Goal: Task Accomplishment & Management: Use online tool/utility

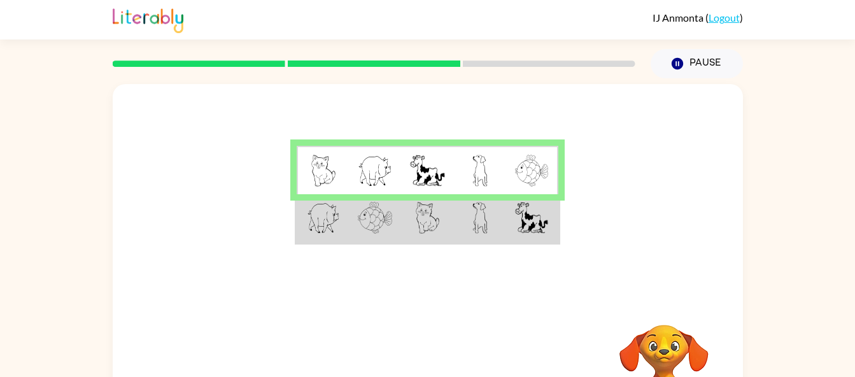
click at [540, 147] on td at bounding box center [532, 170] width 52 height 49
click at [554, 149] on td at bounding box center [532, 170] width 52 height 49
click at [568, 160] on div at bounding box center [428, 191] width 630 height 214
click at [565, 209] on div at bounding box center [428, 191] width 630 height 214
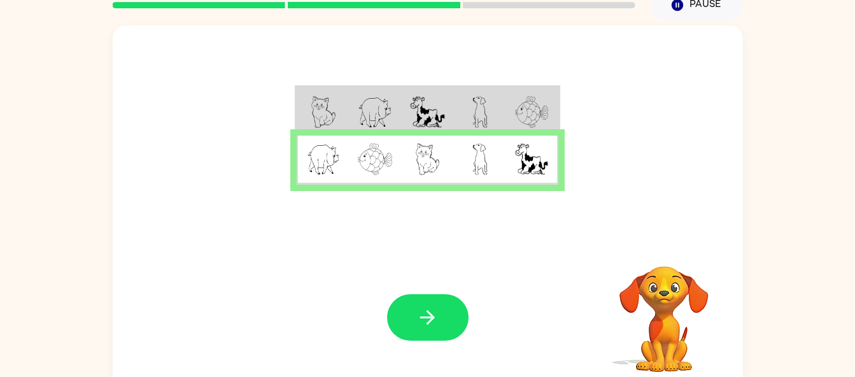
scroll to position [56, 0]
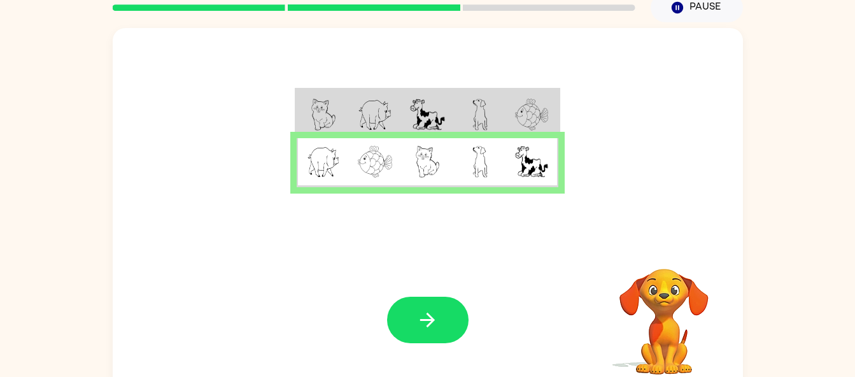
click at [438, 323] on icon "button" at bounding box center [427, 320] width 22 height 22
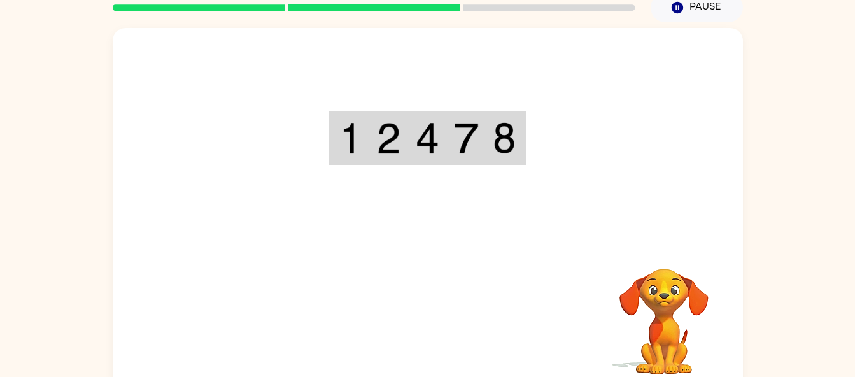
scroll to position [71, 0]
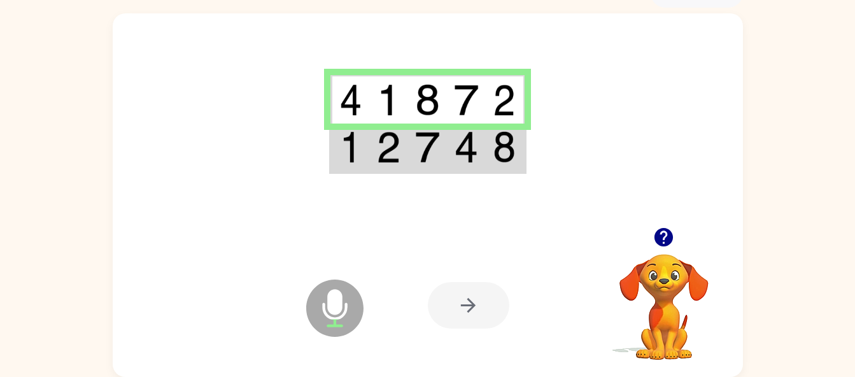
drag, startPoint x: 551, startPoint y: 93, endPoint x: 311, endPoint y: 108, distance: 240.4
click at [311, 108] on div at bounding box center [428, 120] width 630 height 214
click at [488, 116] on td at bounding box center [505, 99] width 39 height 49
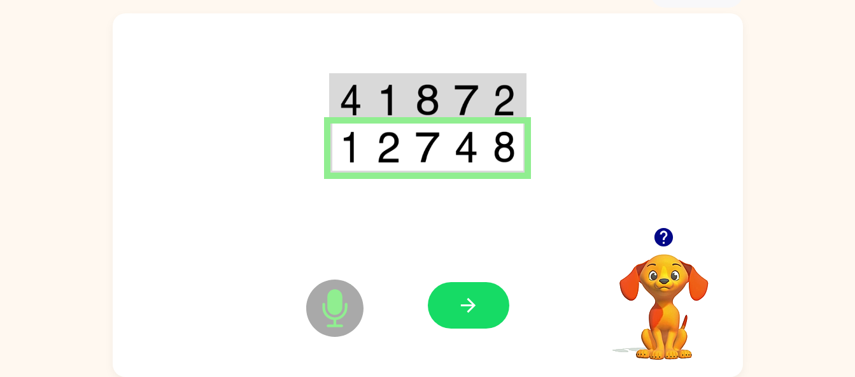
click at [614, 244] on div at bounding box center [663, 237] width 127 height 32
click at [451, 314] on button "button" at bounding box center [468, 305] width 81 height 46
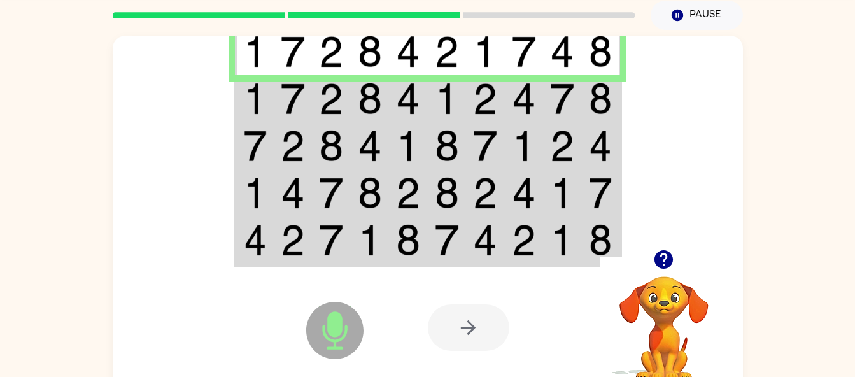
scroll to position [49, 0]
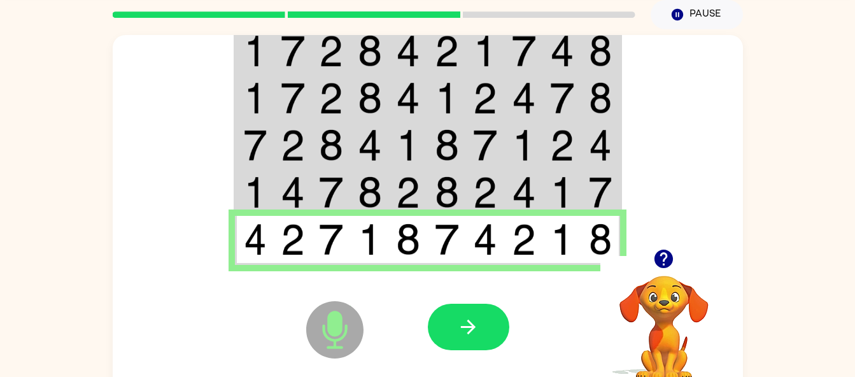
click at [475, 311] on button "button" at bounding box center [468, 327] width 81 height 46
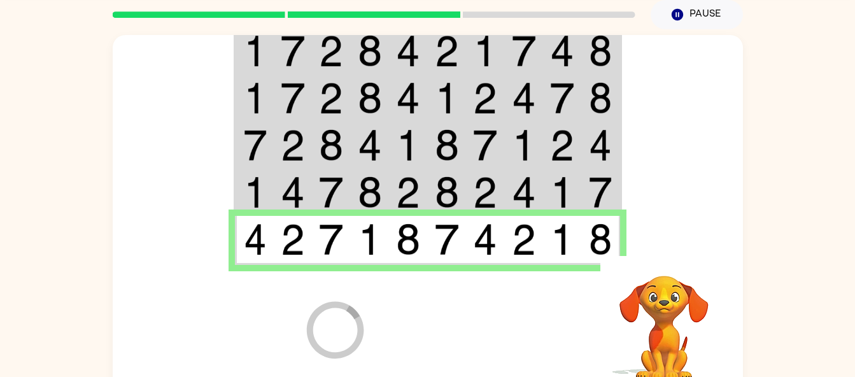
scroll to position [38, 0]
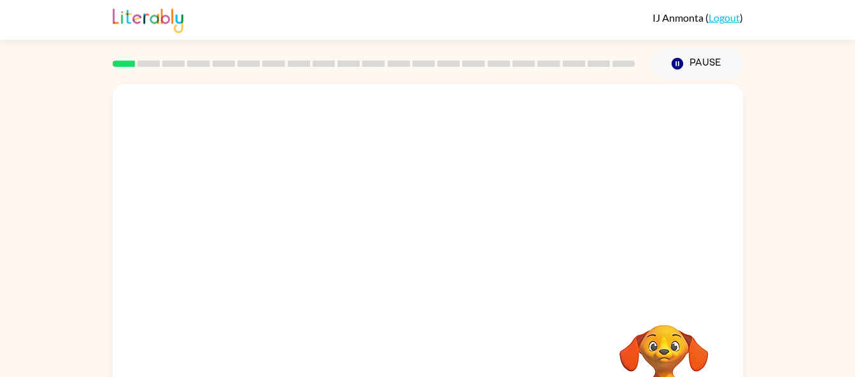
scroll to position [71, 0]
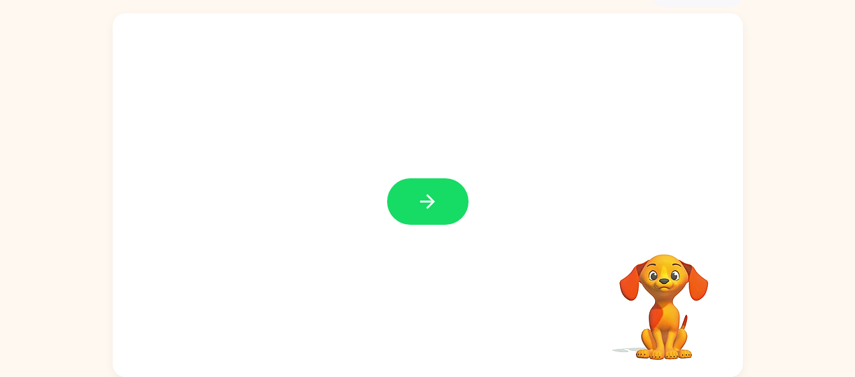
click at [443, 207] on button "button" at bounding box center [427, 201] width 81 height 46
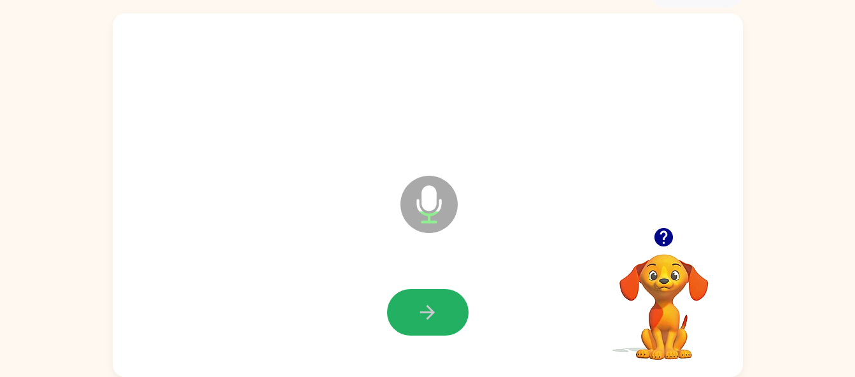
click at [424, 314] on icon "button" at bounding box center [427, 312] width 22 height 22
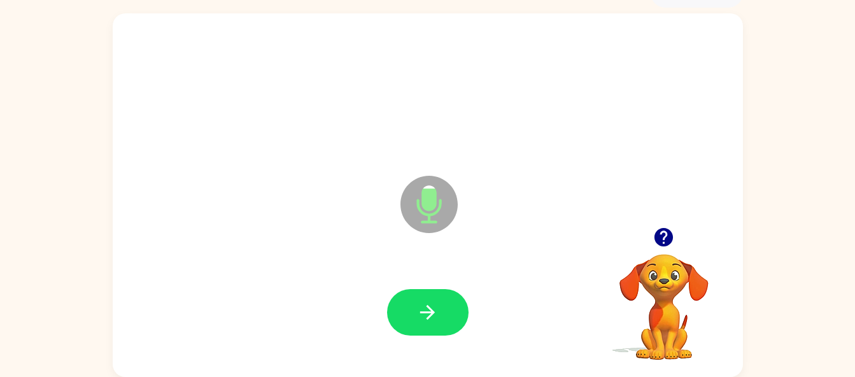
click at [477, 325] on div at bounding box center [427, 312] width 605 height 104
click at [441, 294] on button "button" at bounding box center [427, 312] width 81 height 46
click at [435, 281] on div at bounding box center [427, 312] width 605 height 104
click at [419, 335] on button "button" at bounding box center [427, 312] width 81 height 46
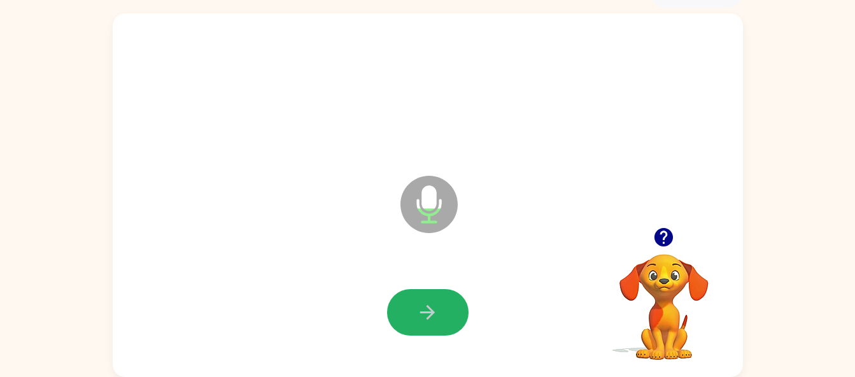
click at [401, 311] on button "button" at bounding box center [427, 312] width 81 height 46
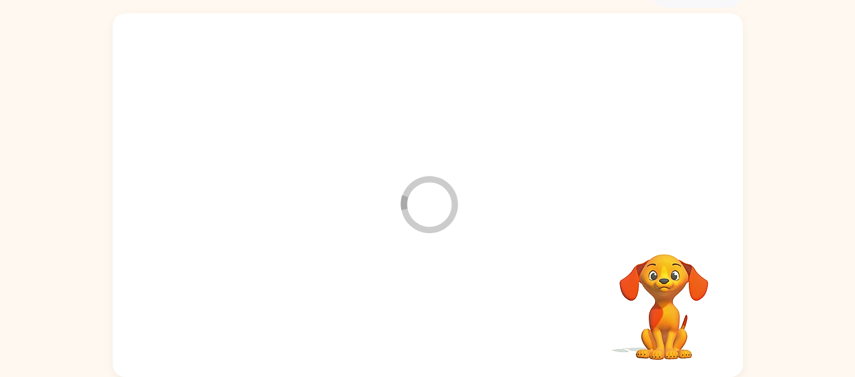
click at [401, 311] on div at bounding box center [427, 312] width 605 height 104
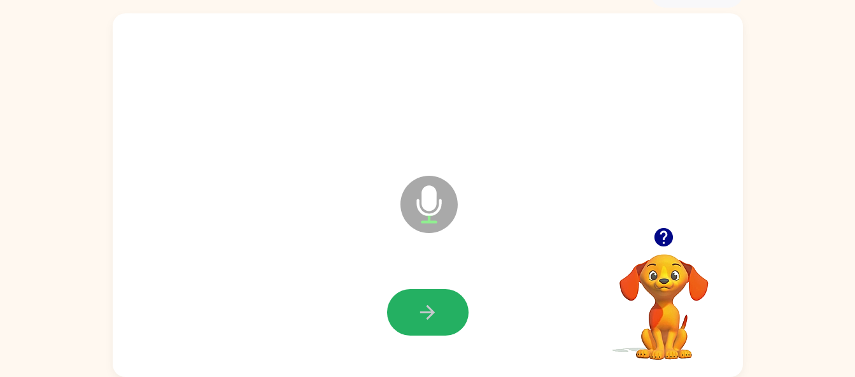
click at [419, 319] on icon "button" at bounding box center [427, 312] width 22 height 22
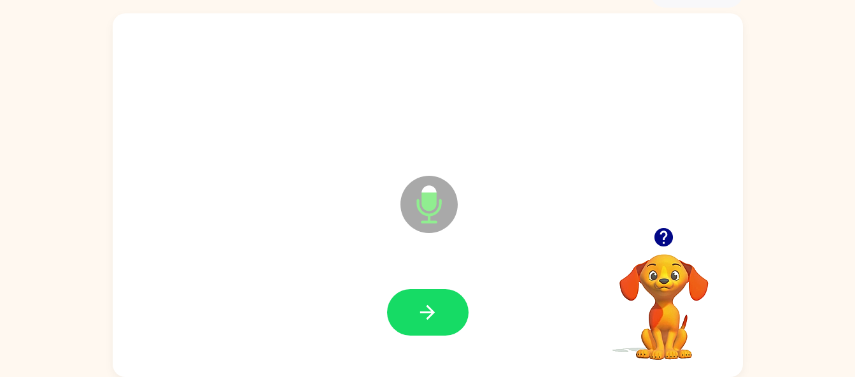
click at [419, 319] on icon "button" at bounding box center [427, 312] width 22 height 22
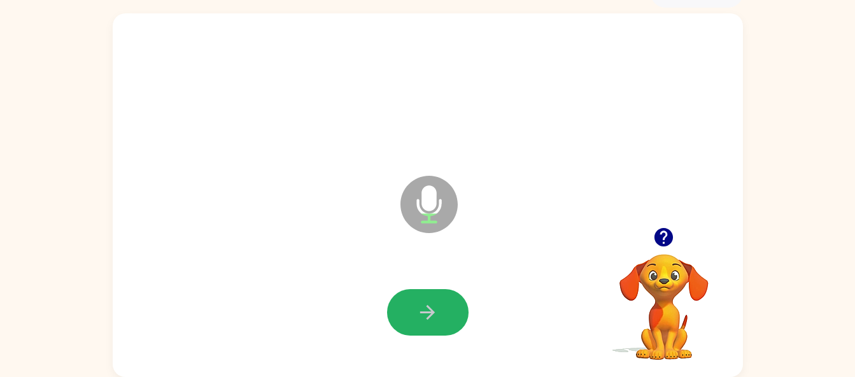
click at [421, 306] on icon "button" at bounding box center [427, 312] width 22 height 22
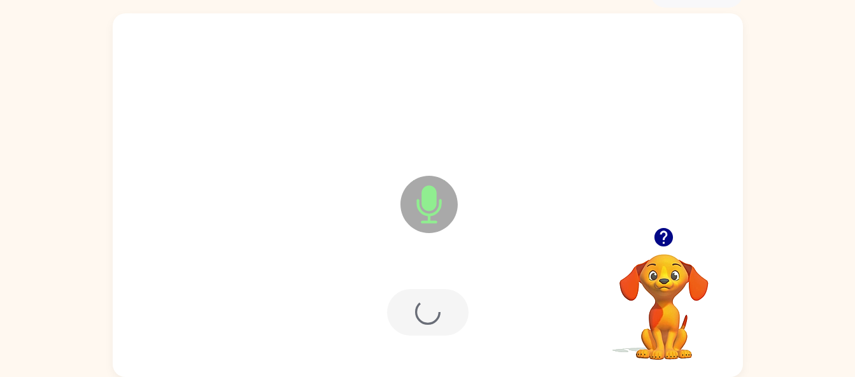
click at [421, 306] on div at bounding box center [427, 312] width 81 height 46
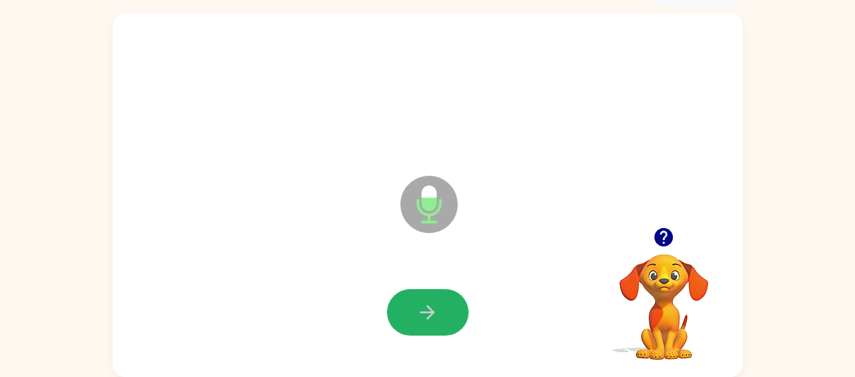
click at [421, 306] on icon "button" at bounding box center [427, 312] width 22 height 22
drag, startPoint x: 405, startPoint y: 345, endPoint x: 415, endPoint y: 336, distance: 13.5
click at [415, 336] on div at bounding box center [427, 312] width 605 height 104
click at [419, 324] on button "button" at bounding box center [427, 312] width 81 height 46
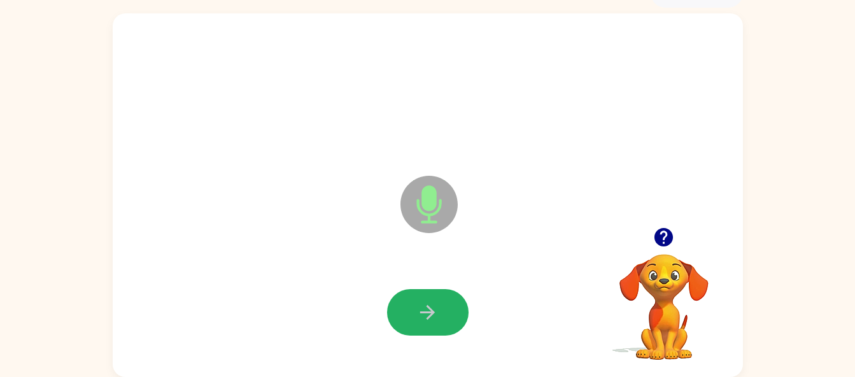
click at [419, 324] on button "button" at bounding box center [427, 312] width 81 height 46
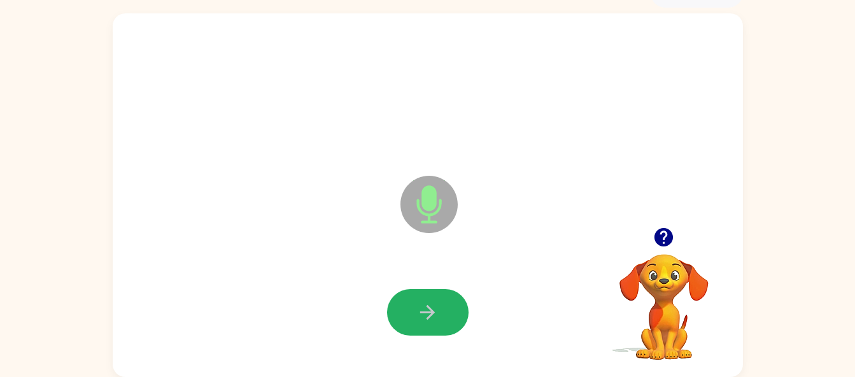
click at [419, 324] on button "button" at bounding box center [427, 312] width 81 height 46
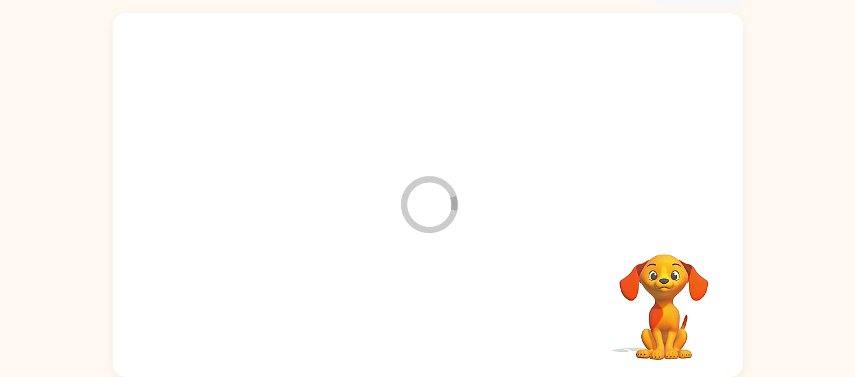
click at [419, 324] on div at bounding box center [427, 312] width 605 height 104
click at [419, 324] on div at bounding box center [427, 312] width 81 height 46
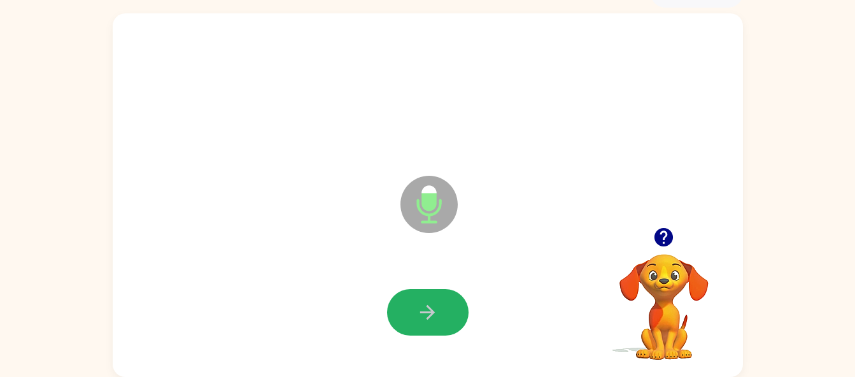
click at [419, 324] on button "button" at bounding box center [427, 312] width 81 height 46
click at [418, 323] on icon "button" at bounding box center [427, 312] width 22 height 22
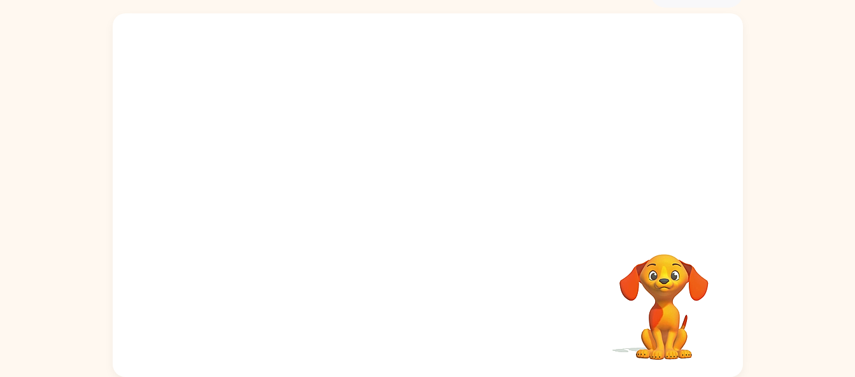
click at [418, 323] on div "Your browser must support playing .mp4 files to use Literably. Please try using…" at bounding box center [428, 194] width 630 height 363
click at [603, 291] on video "Your browser must support playing .mp4 files to use Literably. Please try using…" at bounding box center [663, 297] width 127 height 127
click at [624, 336] on video "Your browser must support playing .mp4 files to use Literably. Please try using…" at bounding box center [663, 297] width 127 height 127
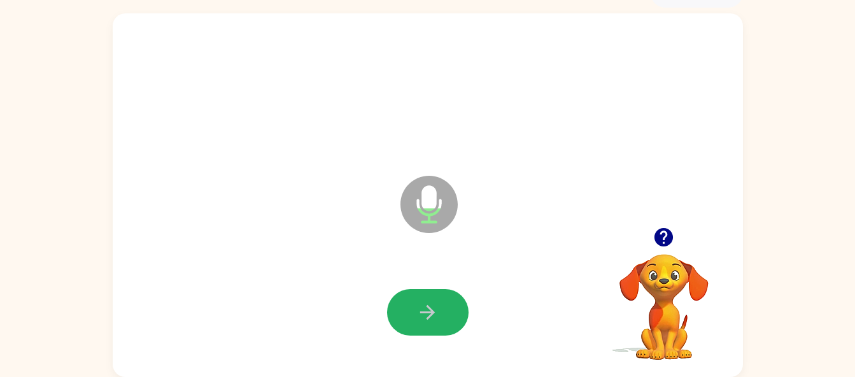
drag, startPoint x: 413, startPoint y: 325, endPoint x: 402, endPoint y: 320, distance: 12.5
click at [402, 320] on button "button" at bounding box center [427, 312] width 81 height 46
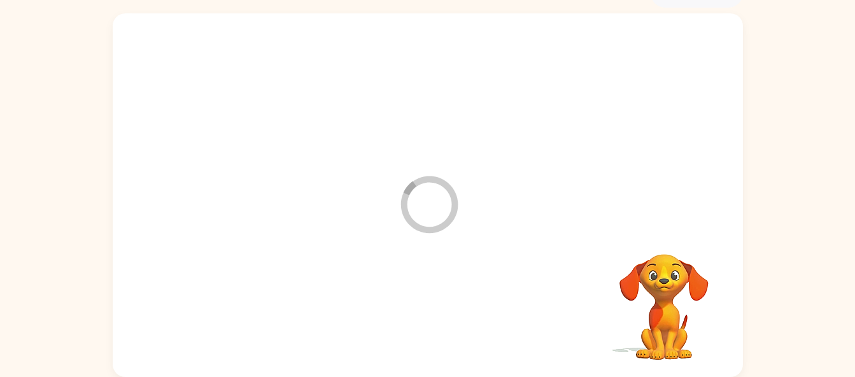
click at [402, 320] on div at bounding box center [427, 312] width 605 height 104
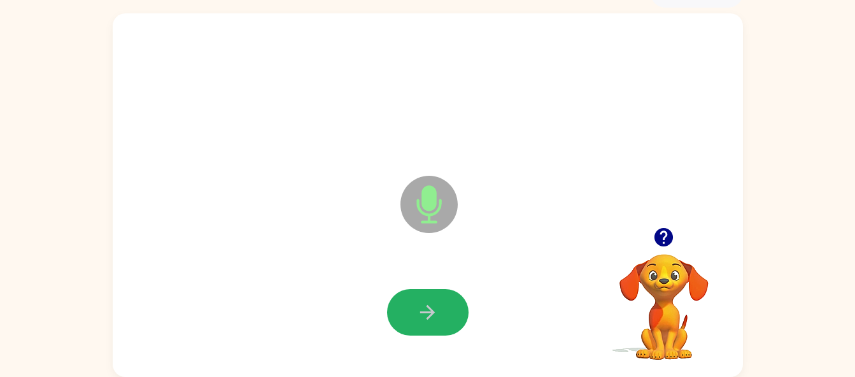
click at [402, 320] on button "button" at bounding box center [427, 312] width 81 height 46
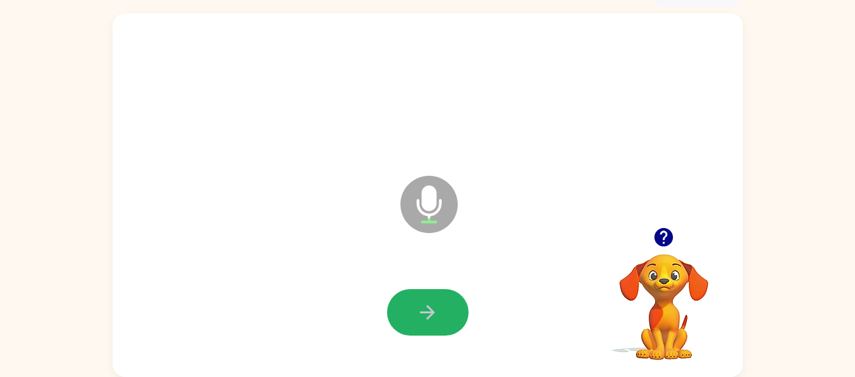
click at [402, 320] on button "button" at bounding box center [427, 312] width 81 height 46
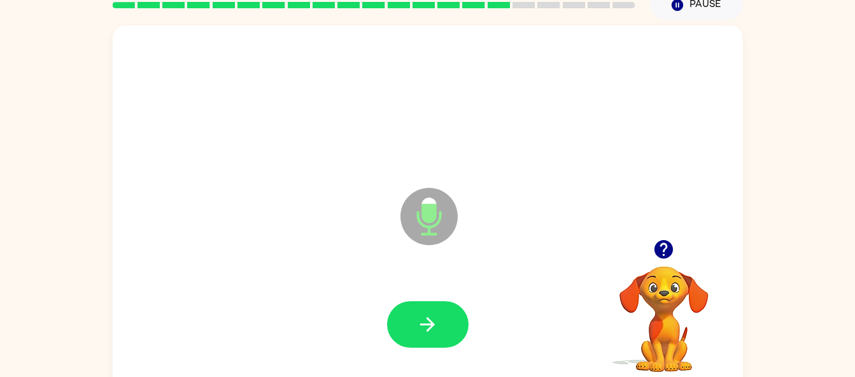
click at [437, 320] on icon "button" at bounding box center [427, 324] width 22 height 22
click at [426, 342] on button "button" at bounding box center [427, 324] width 81 height 46
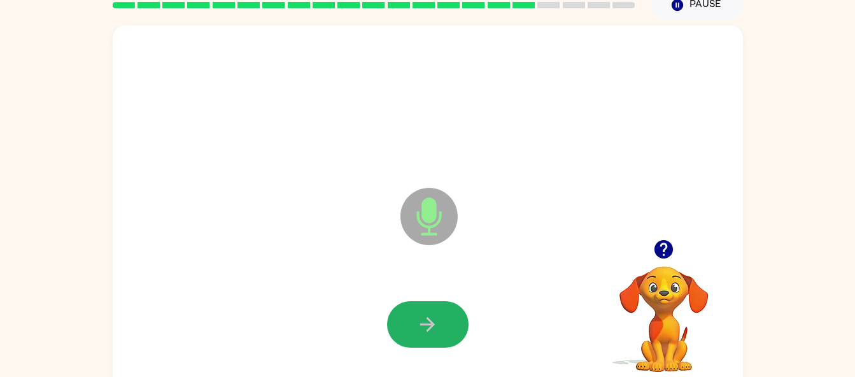
click at [402, 320] on button "button" at bounding box center [427, 324] width 81 height 46
click at [438, 319] on icon "button" at bounding box center [427, 324] width 22 height 22
click at [440, 307] on button "button" at bounding box center [427, 324] width 81 height 46
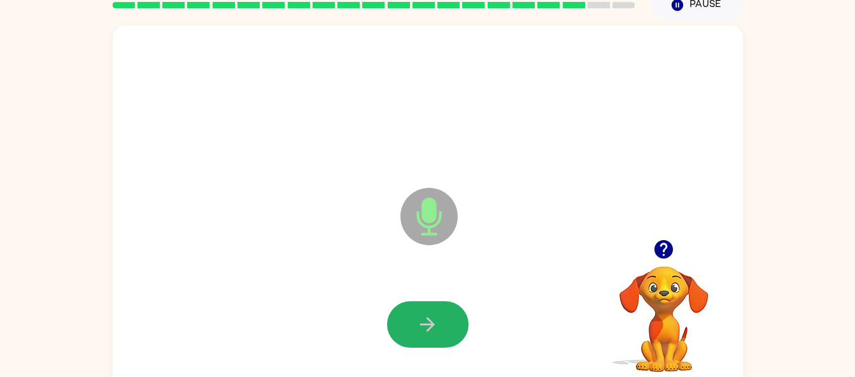
click at [440, 307] on button "button" at bounding box center [427, 324] width 81 height 46
click at [456, 316] on button "button" at bounding box center [427, 324] width 81 height 46
click at [444, 319] on button "button" at bounding box center [427, 324] width 81 height 46
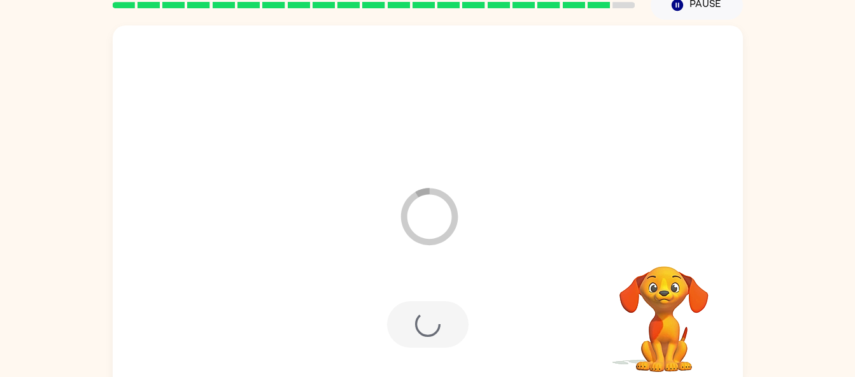
scroll to position [47, 0]
